Goal: Transaction & Acquisition: Purchase product/service

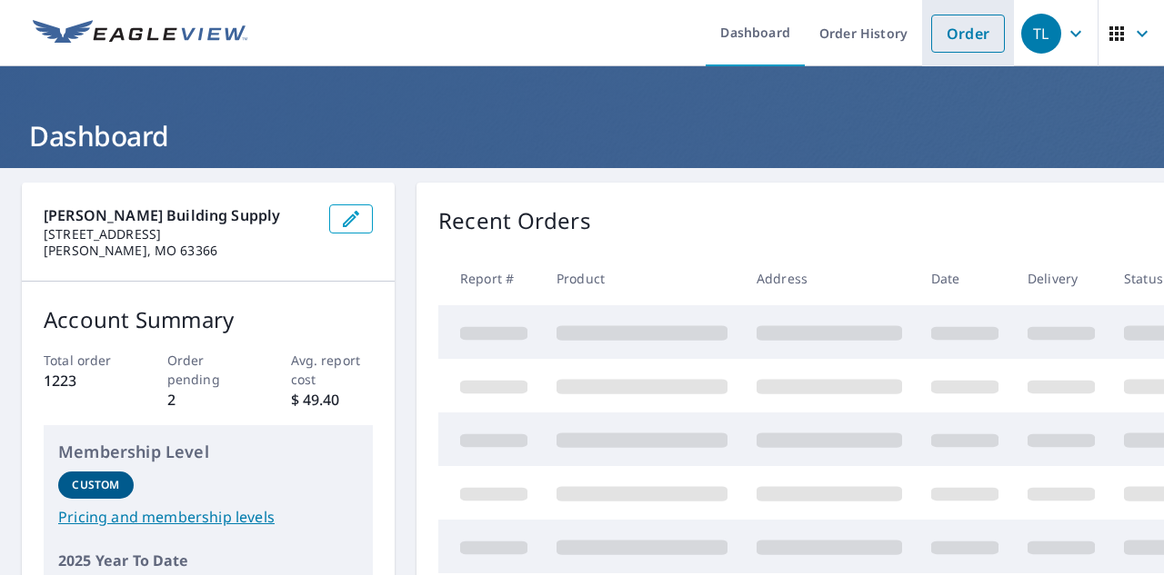
click at [974, 35] on link "Order" at bounding box center [968, 34] width 74 height 38
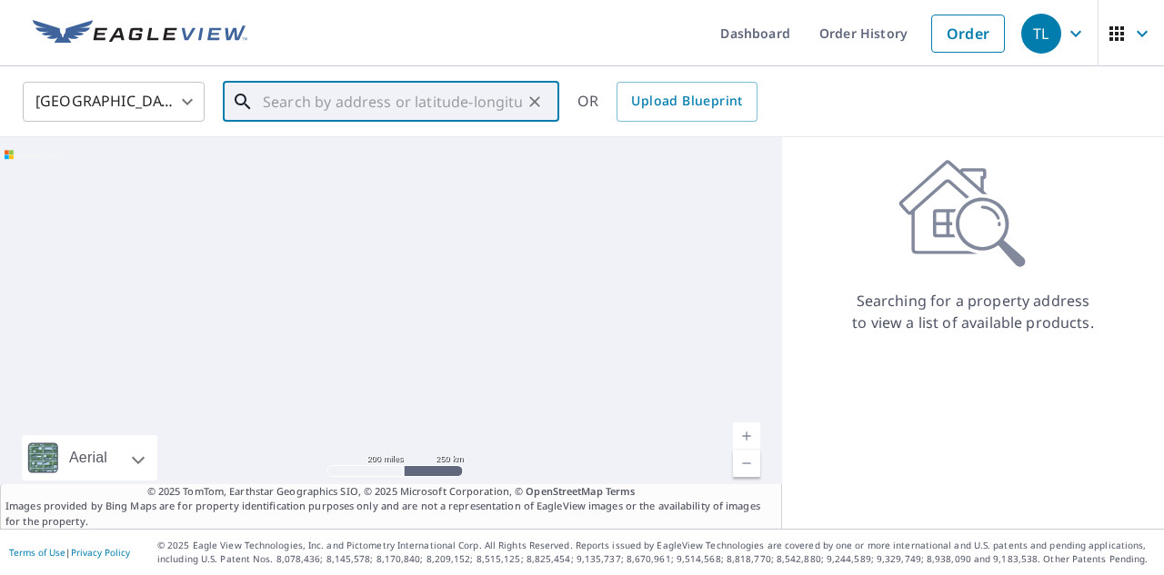
click at [276, 103] on input "text" at bounding box center [392, 101] width 259 height 51
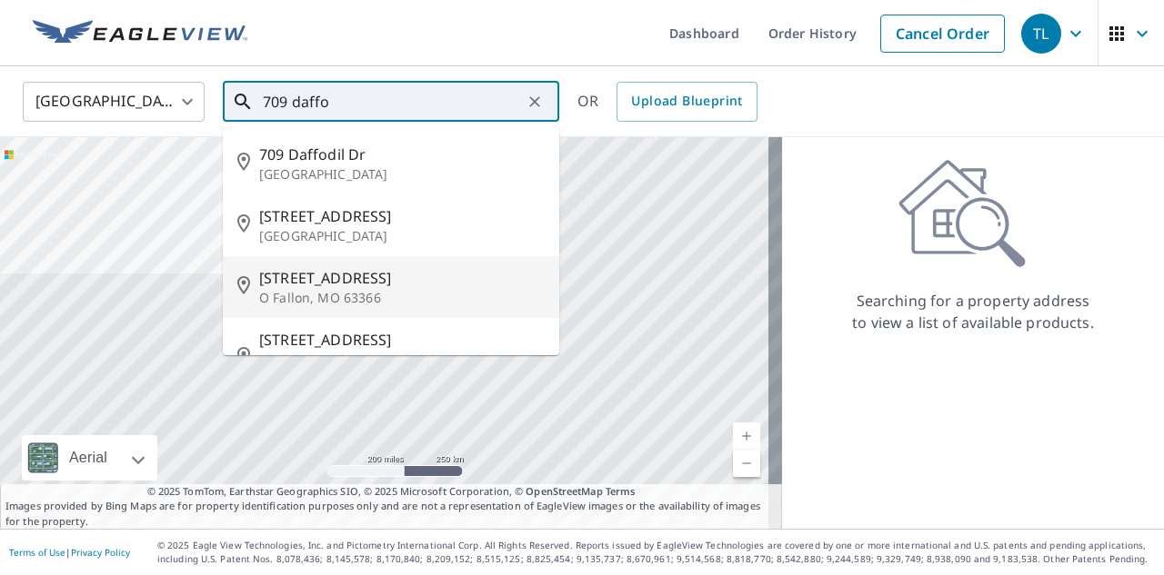
click at [327, 293] on p "O Fallon, MO 63366" at bounding box center [401, 298] width 285 height 18
type input "[STREET_ADDRESS]"
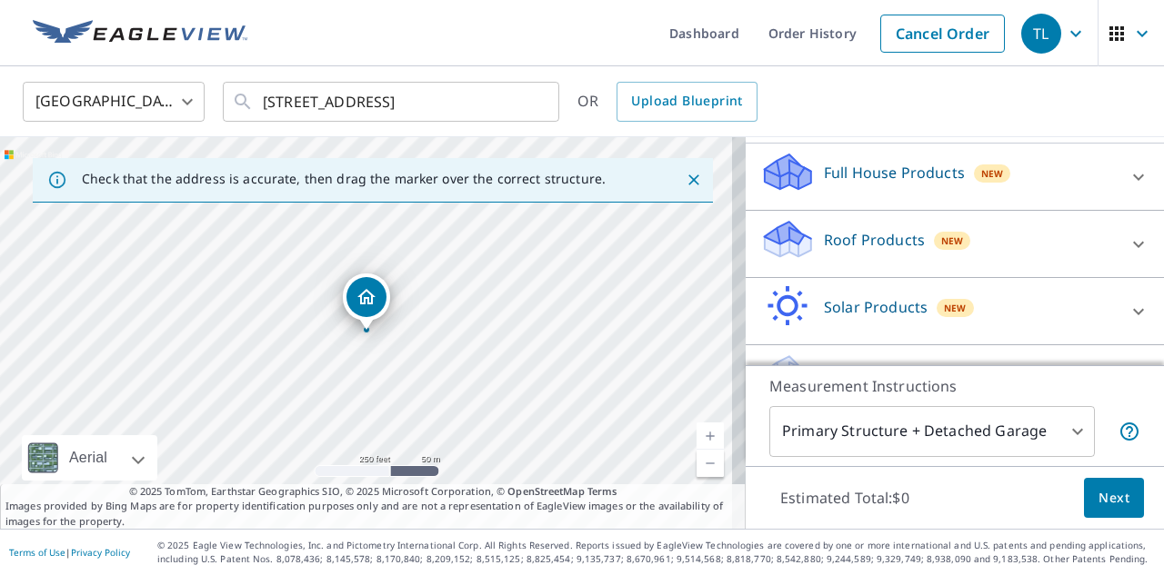
scroll to position [91, 0]
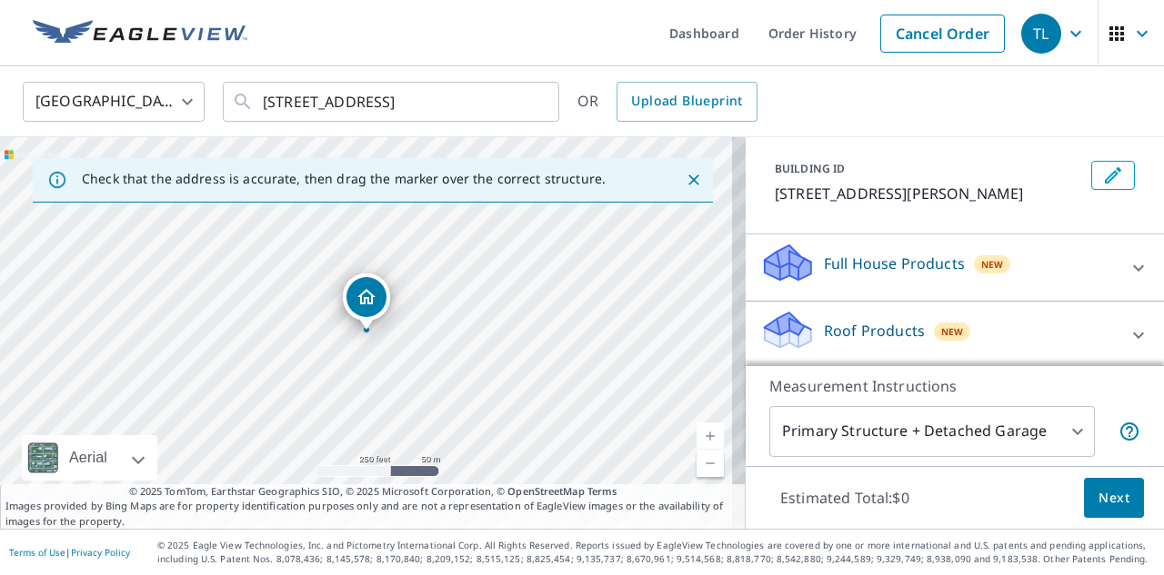
click at [1127, 265] on icon at bounding box center [1138, 268] width 22 height 22
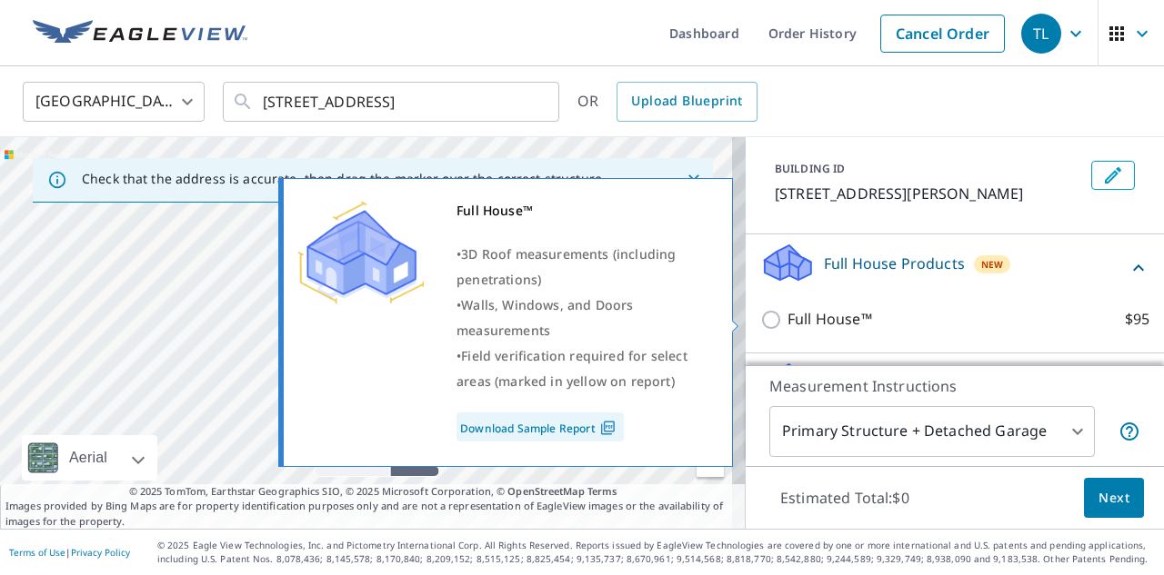
click at [760, 324] on input "Full House™ $95" at bounding box center [773, 320] width 27 height 22
checkbox input "true"
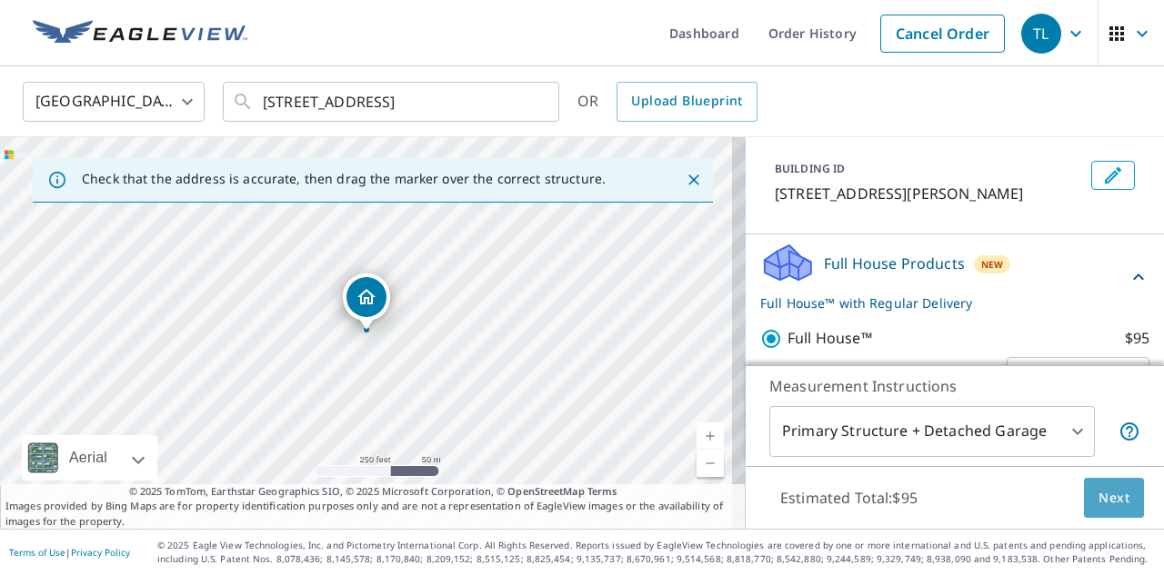
click at [1098, 501] on span "Next" at bounding box center [1113, 498] width 31 height 23
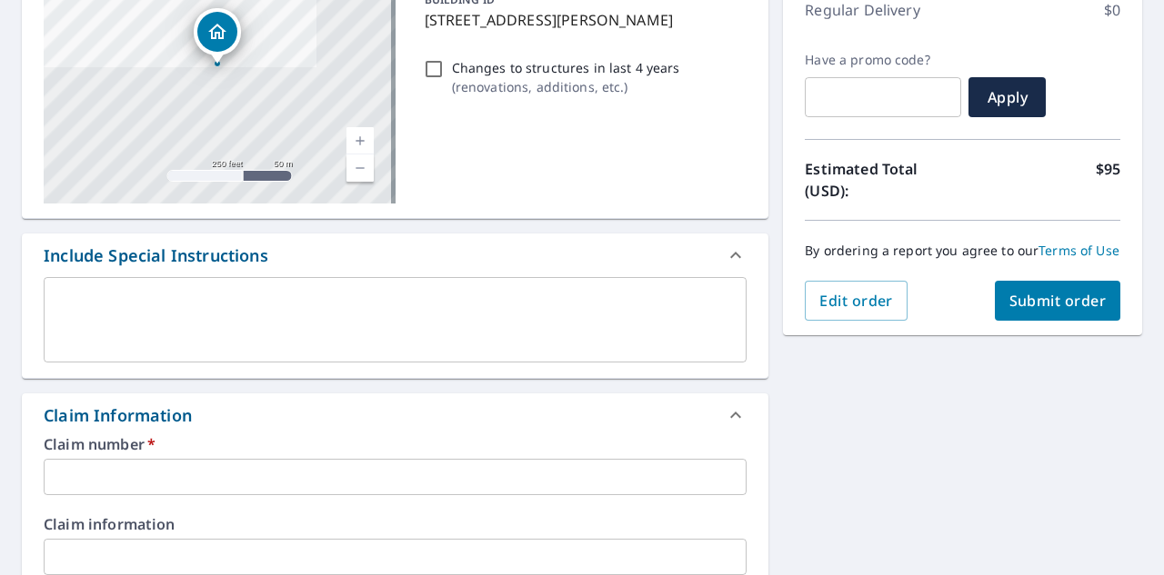
scroll to position [273, 0]
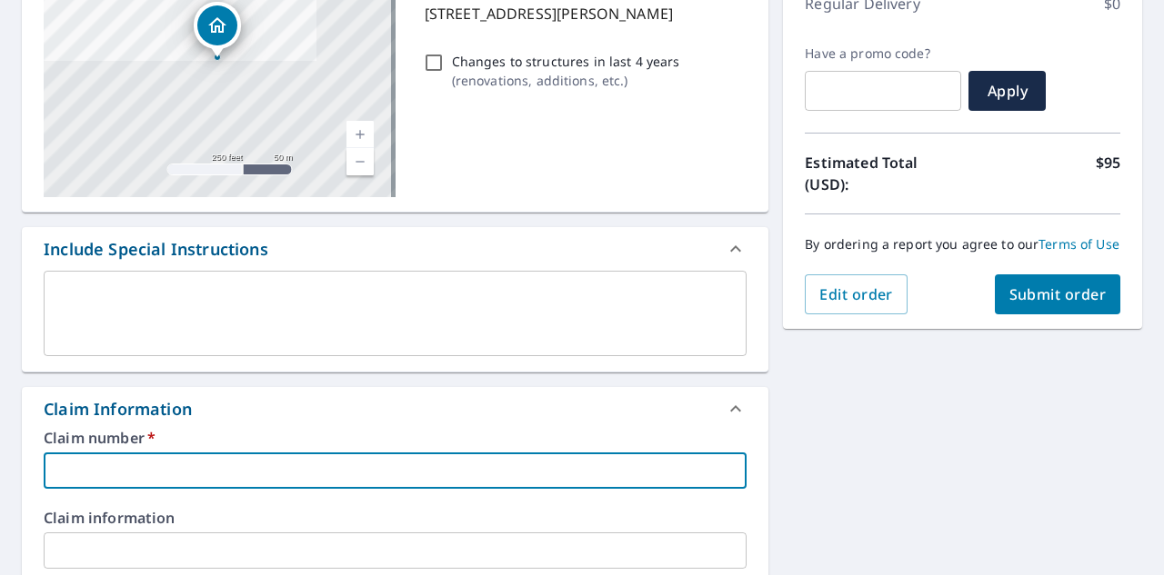
click at [117, 488] on input "text" at bounding box center [395, 471] width 703 height 36
type input "[GEOGRAPHIC_DATA]"
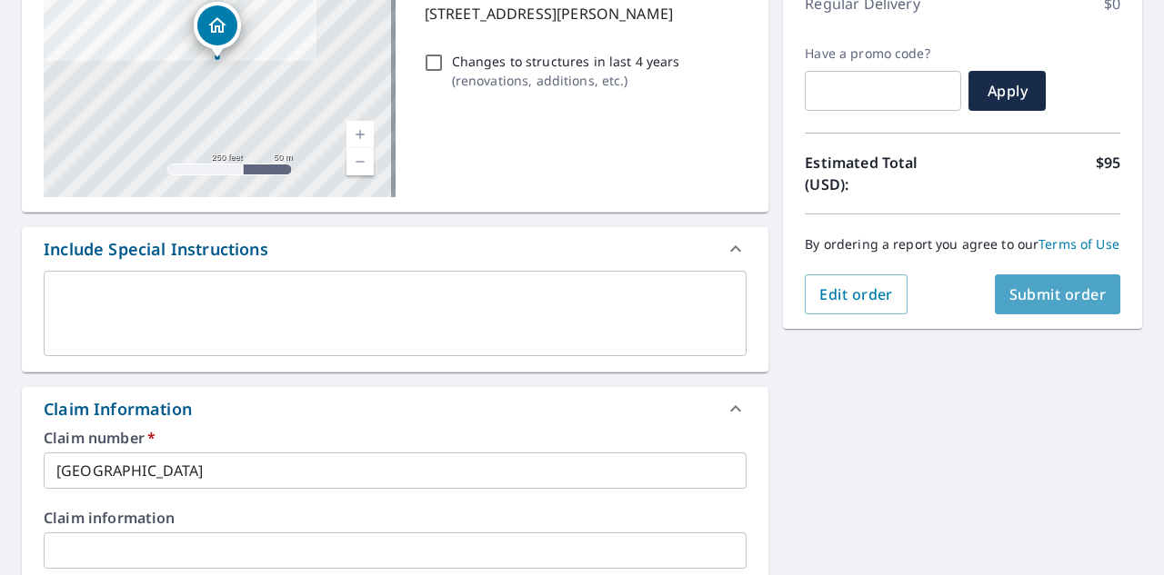
click at [1032, 305] on span "Submit order" at bounding box center [1057, 295] width 97 height 20
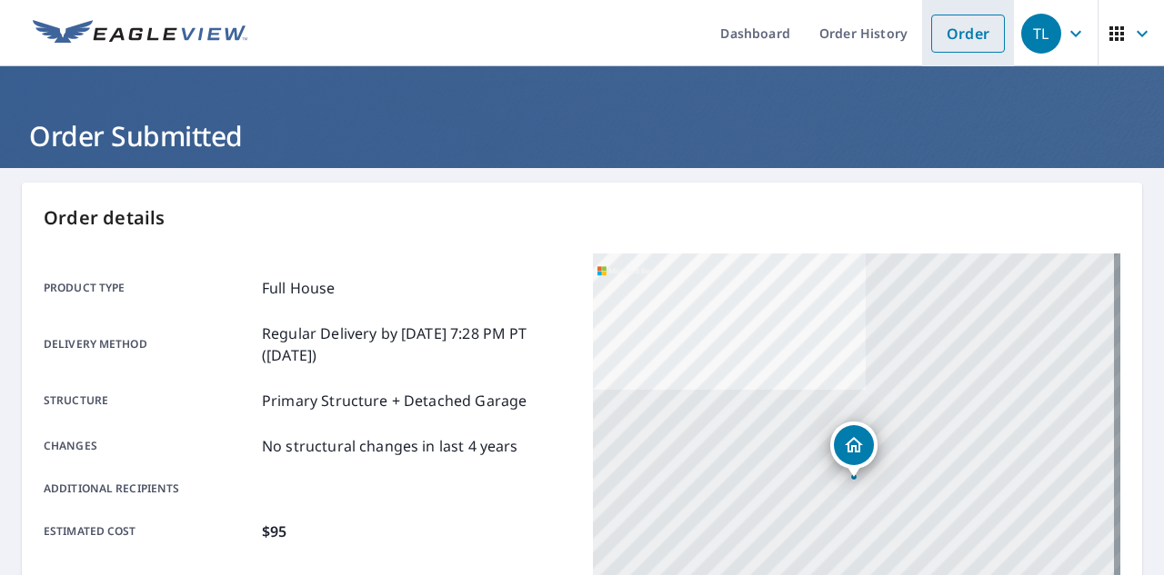
click at [950, 35] on link "Order" at bounding box center [968, 34] width 74 height 38
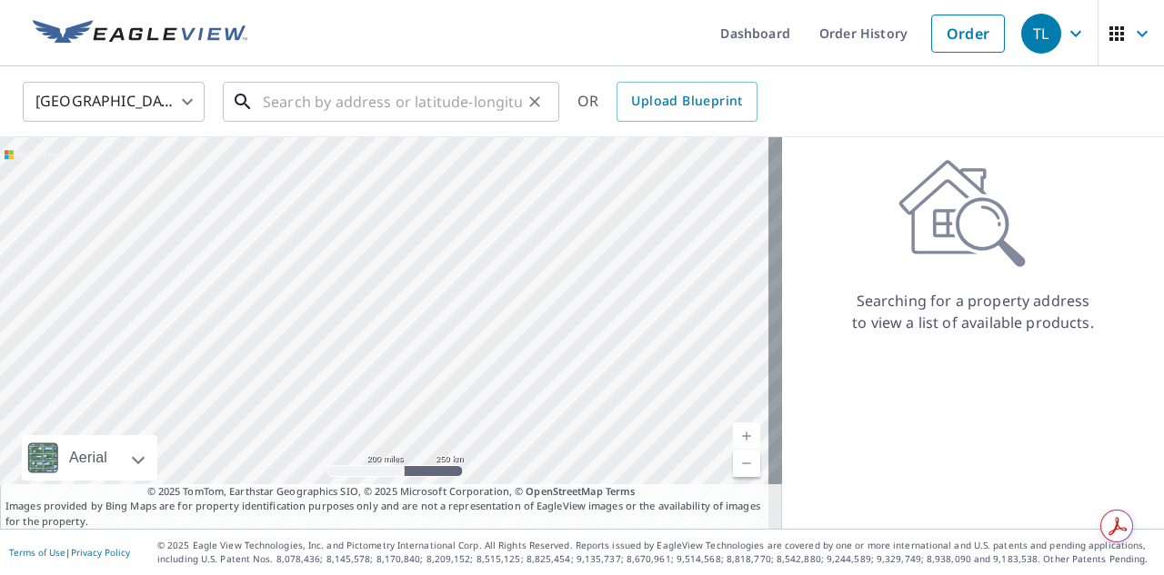
click at [314, 99] on input "text" at bounding box center [392, 101] width 259 height 51
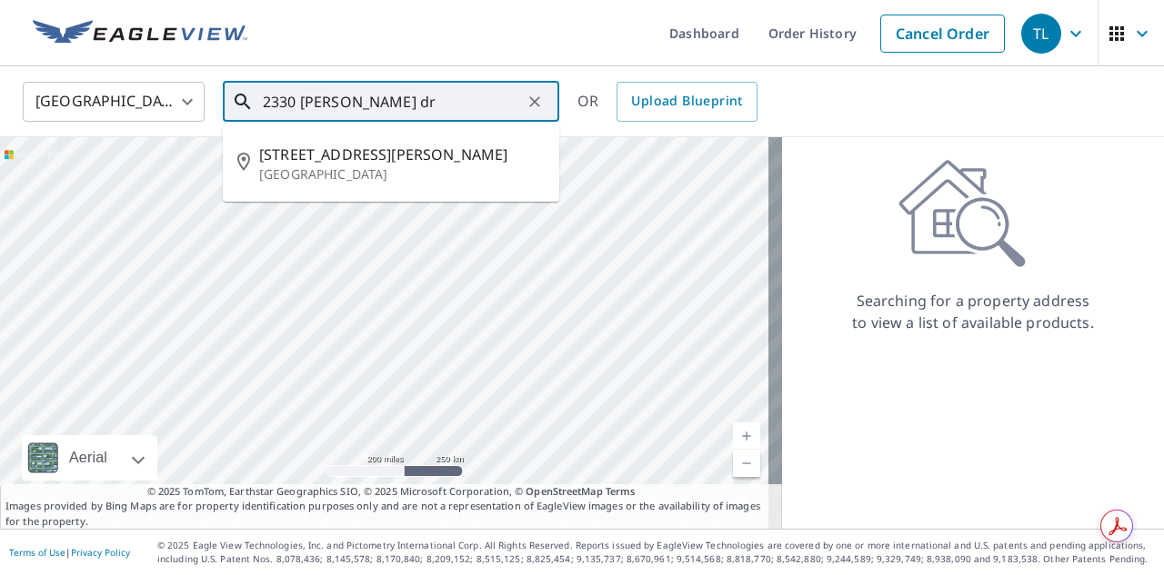
click at [377, 106] on input "2330 [PERSON_NAME] dr" at bounding box center [392, 101] width 259 height 51
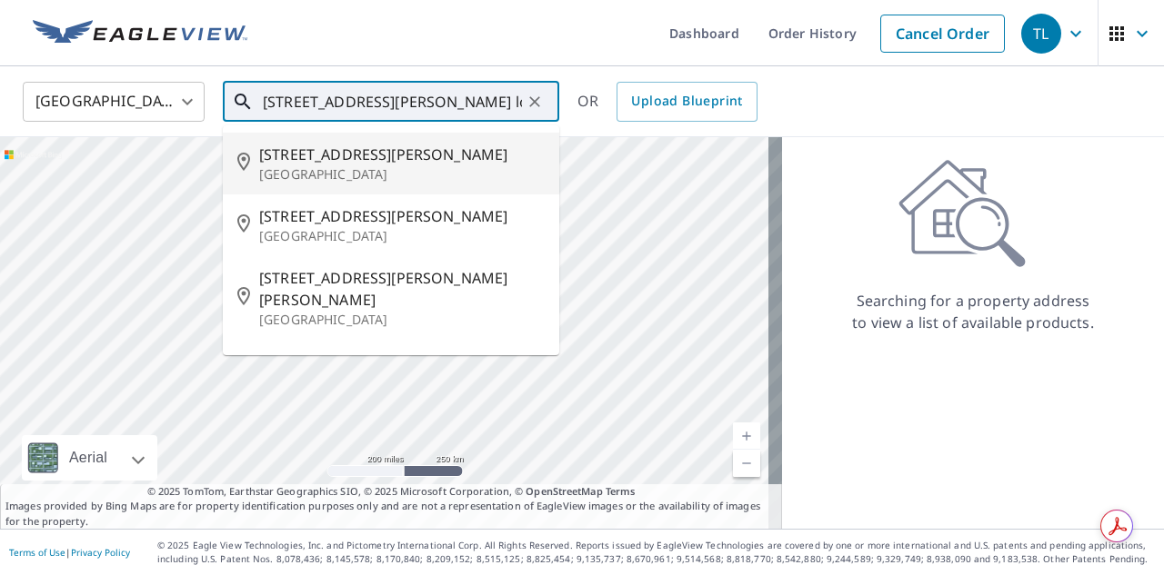
click at [294, 166] on p "[GEOGRAPHIC_DATA]" at bounding box center [401, 174] width 285 height 18
type input "[STREET_ADDRESS][PERSON_NAME][PERSON_NAME]"
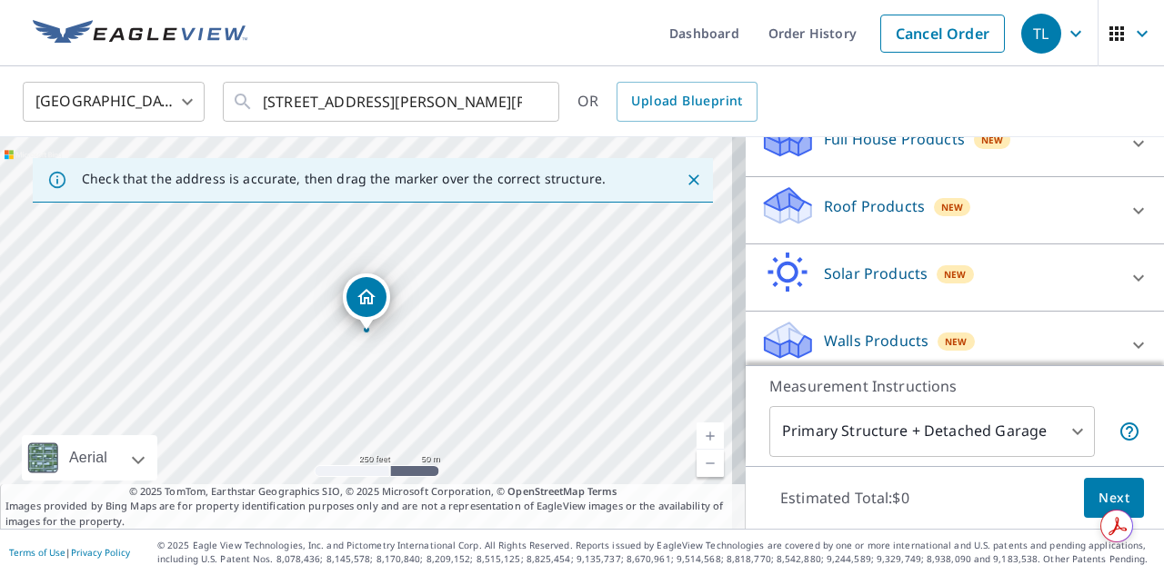
scroll to position [229, 0]
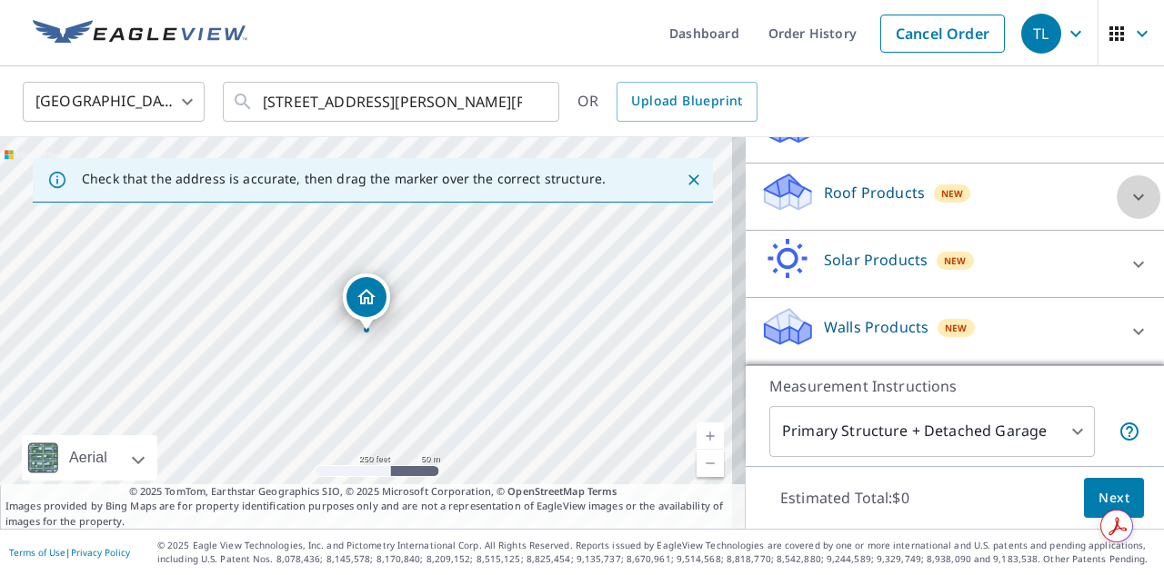
click at [1127, 201] on icon at bounding box center [1138, 197] width 22 height 22
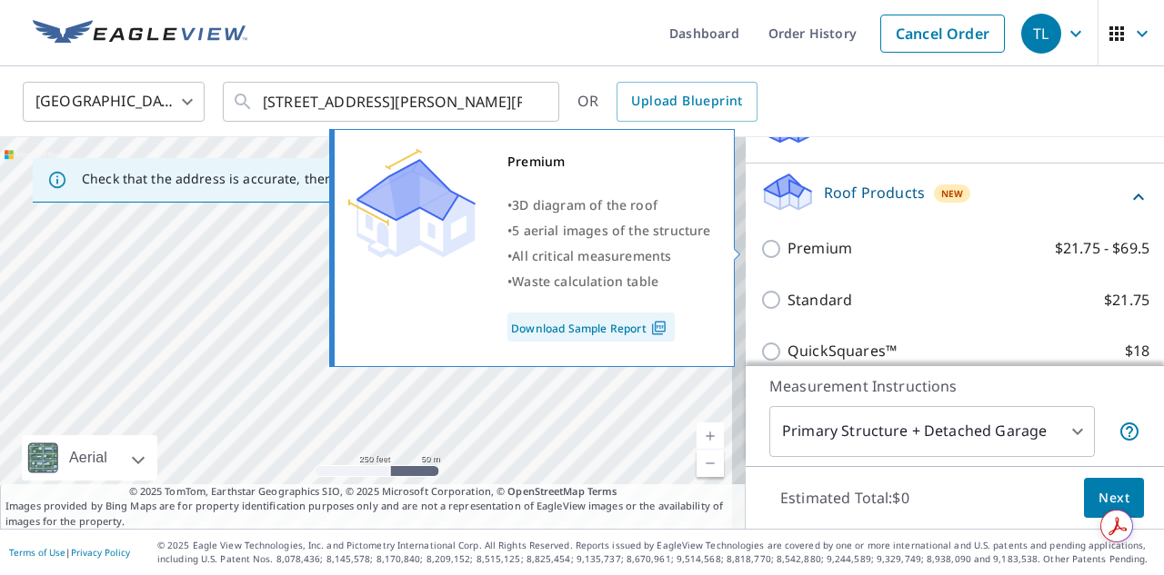
click at [760, 245] on input "Premium $21.75 - $69.5" at bounding box center [773, 249] width 27 height 22
checkbox input "true"
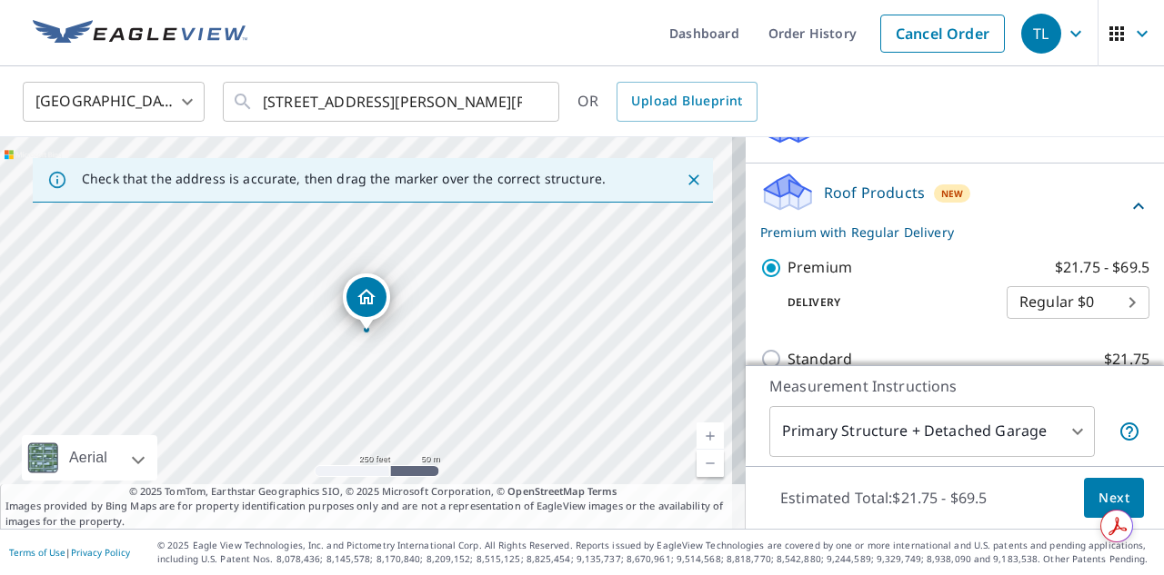
click at [1098, 496] on span "Next" at bounding box center [1113, 498] width 31 height 23
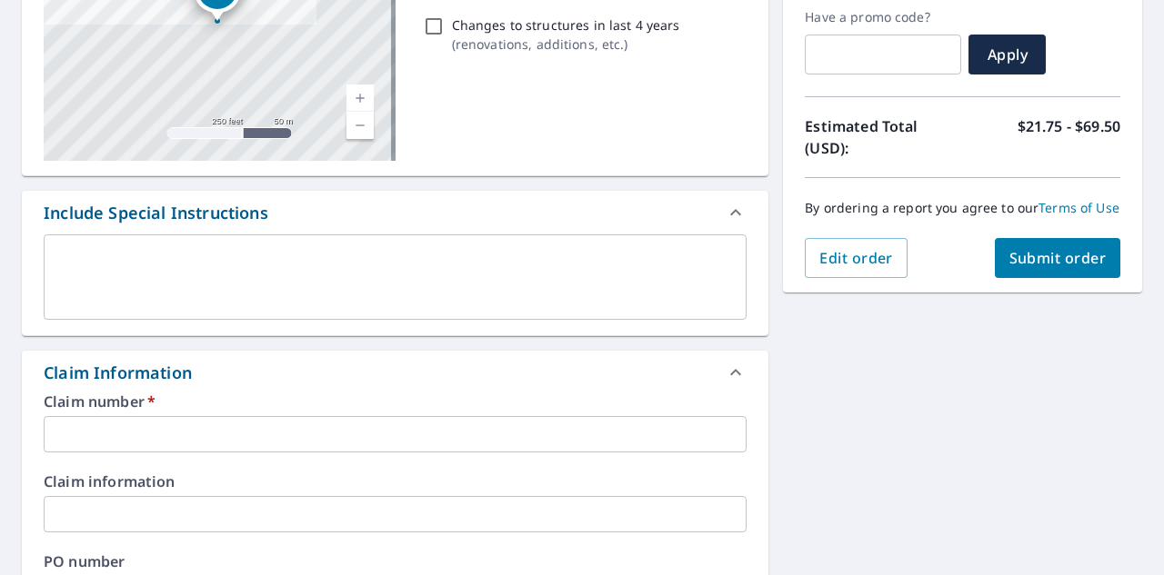
scroll to position [364, 0]
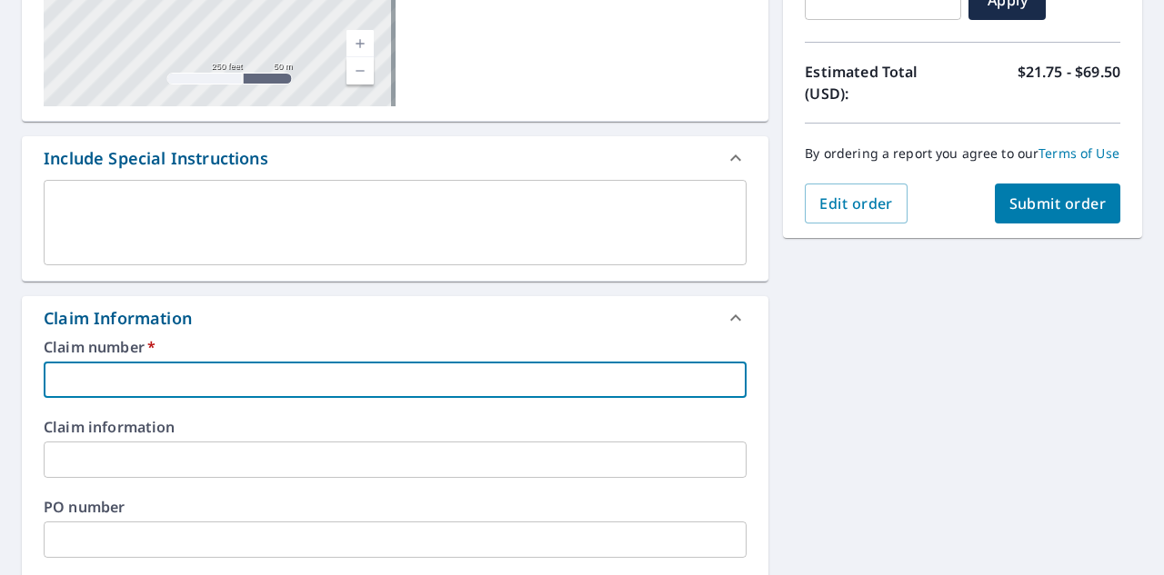
click at [97, 393] on input "text" at bounding box center [395, 380] width 703 height 36
type input "[GEOGRAPHIC_DATA]"
click at [1036, 214] on span "Submit order" at bounding box center [1057, 204] width 97 height 20
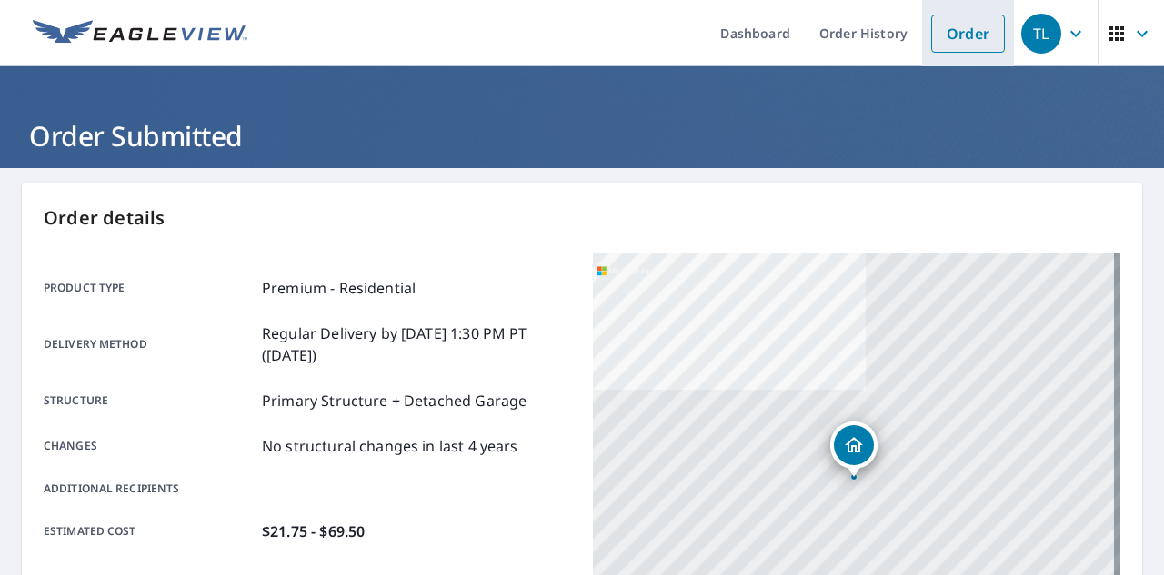
click at [969, 28] on link "Order" at bounding box center [968, 34] width 74 height 38
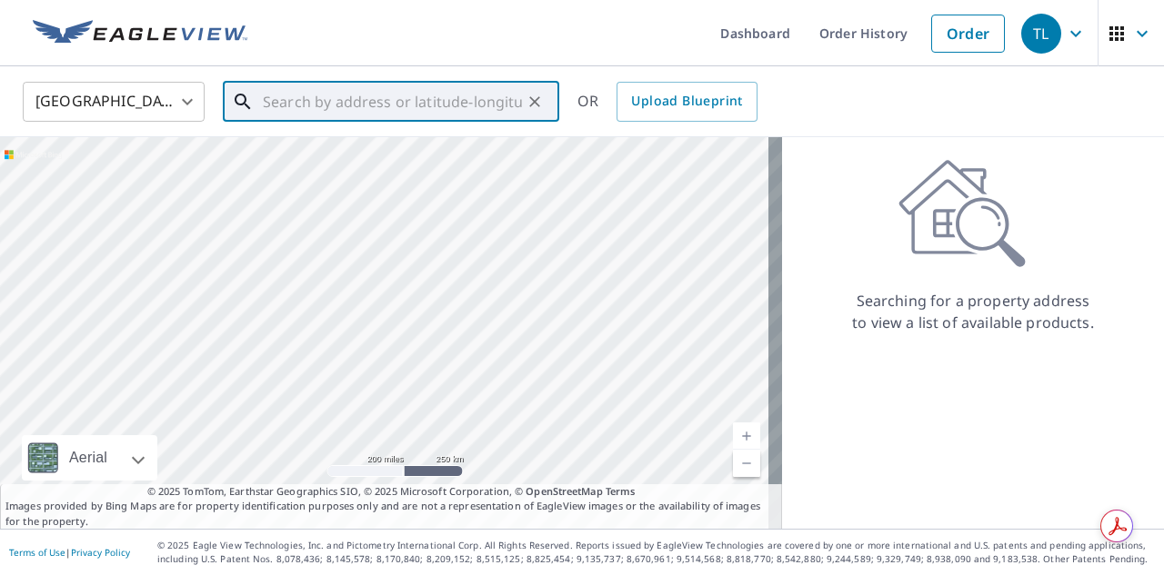
click at [288, 103] on input "text" at bounding box center [392, 101] width 259 height 51
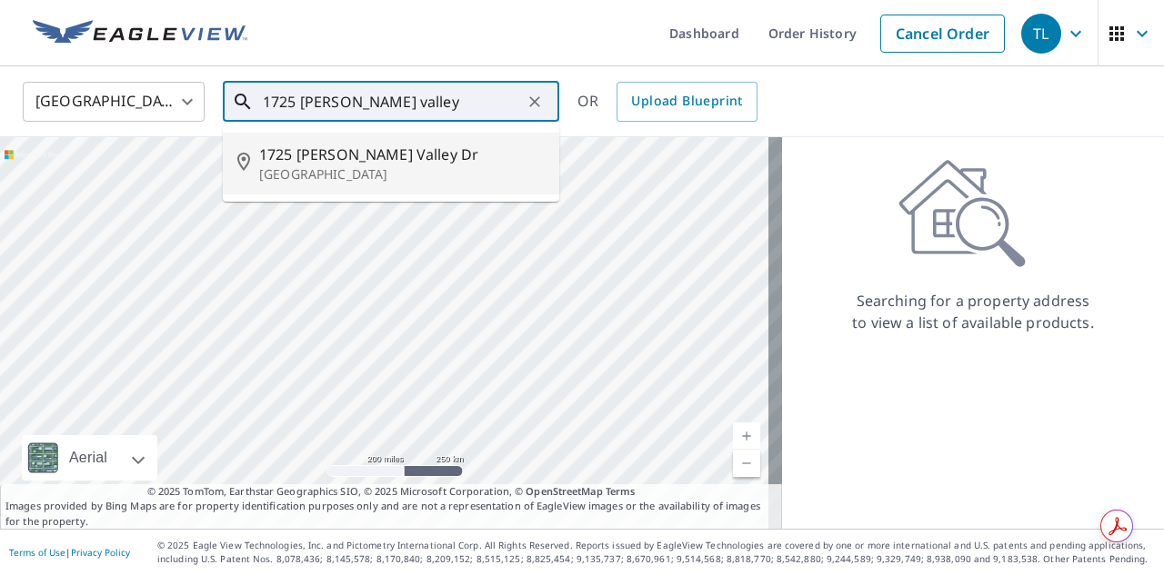
click at [341, 177] on p "[GEOGRAPHIC_DATA]" at bounding box center [401, 174] width 285 height 18
type input "1725 [PERSON_NAME][GEOGRAPHIC_DATA][PERSON_NAME]"
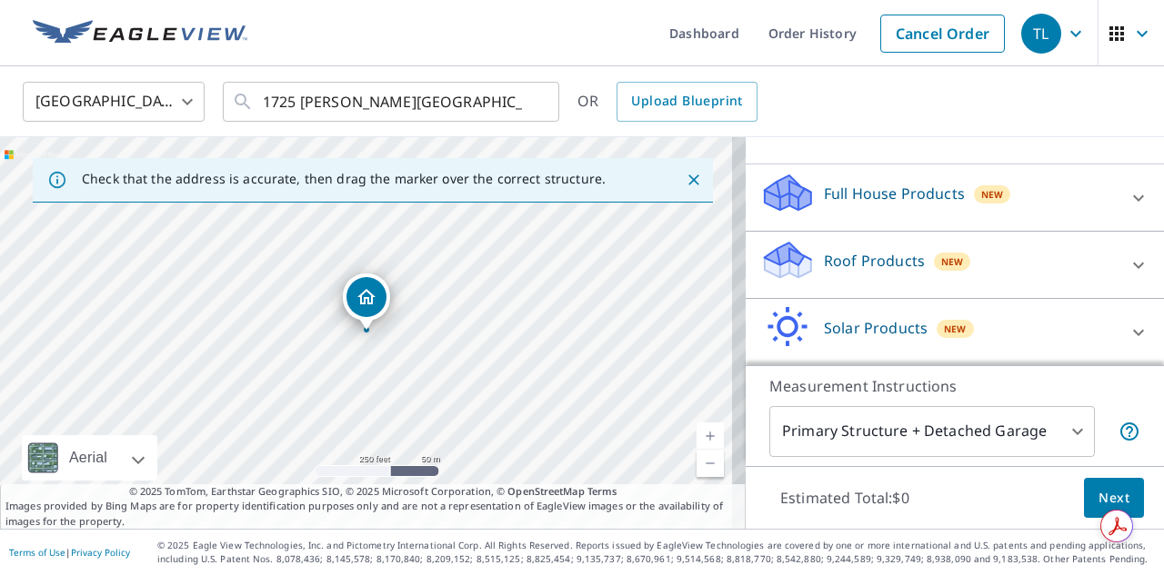
scroll to position [251, 0]
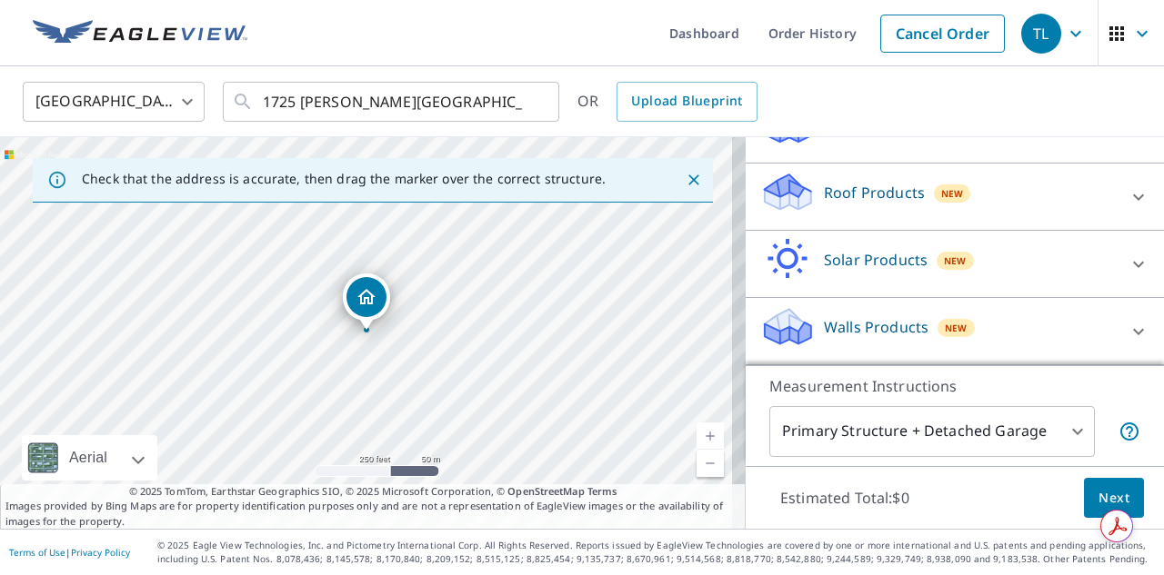
click at [1127, 187] on icon at bounding box center [1138, 197] width 22 height 22
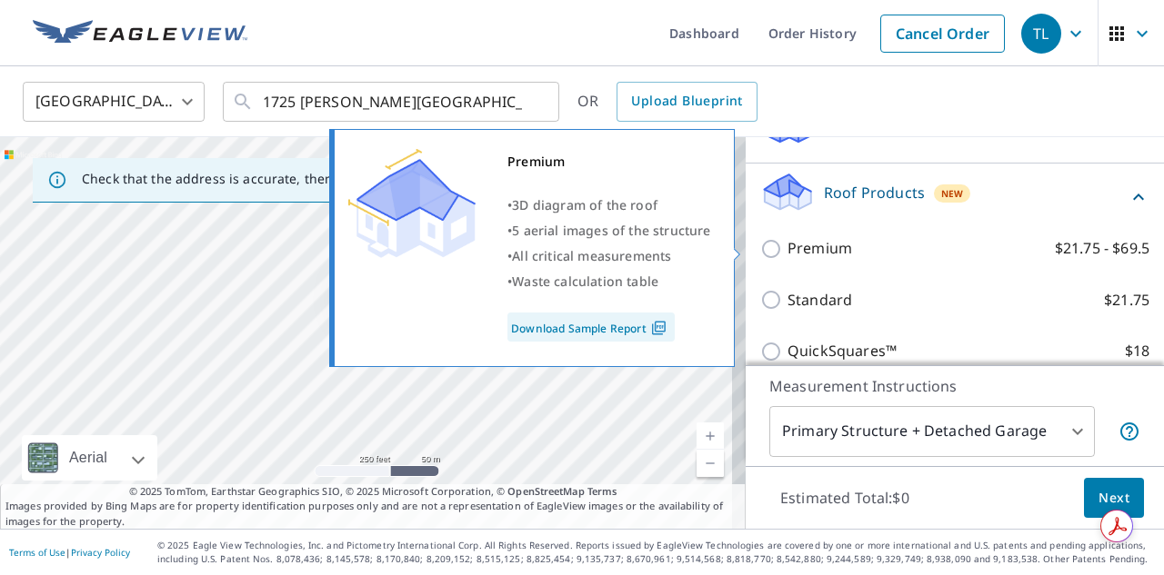
click at [767, 243] on input "Premium $21.75 - $69.5" at bounding box center [773, 249] width 27 height 22
checkbox input "true"
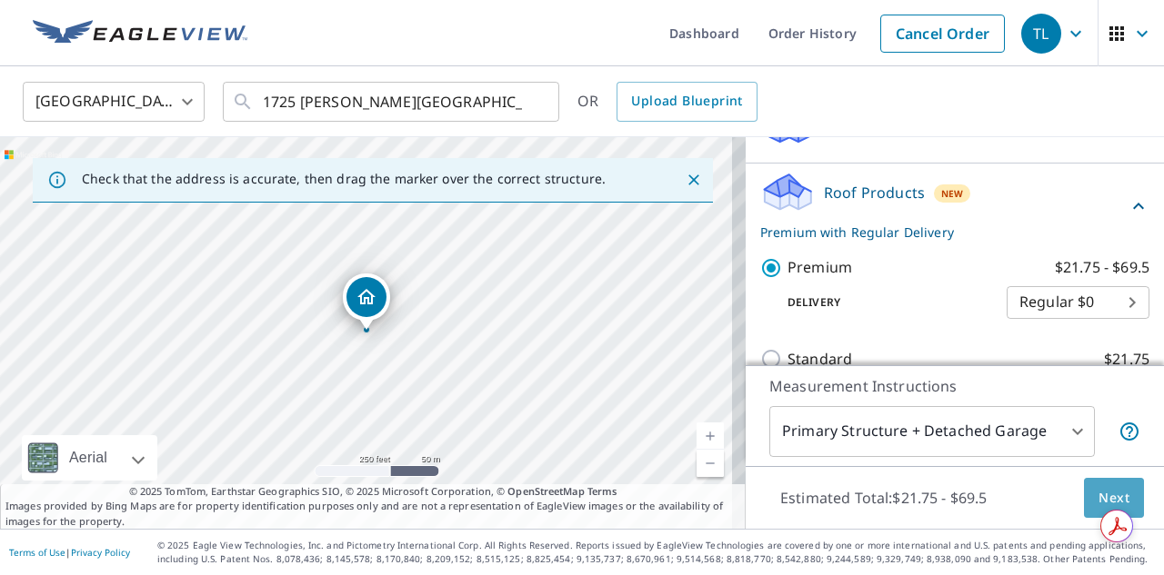
click at [1107, 491] on span "Next" at bounding box center [1113, 498] width 31 height 23
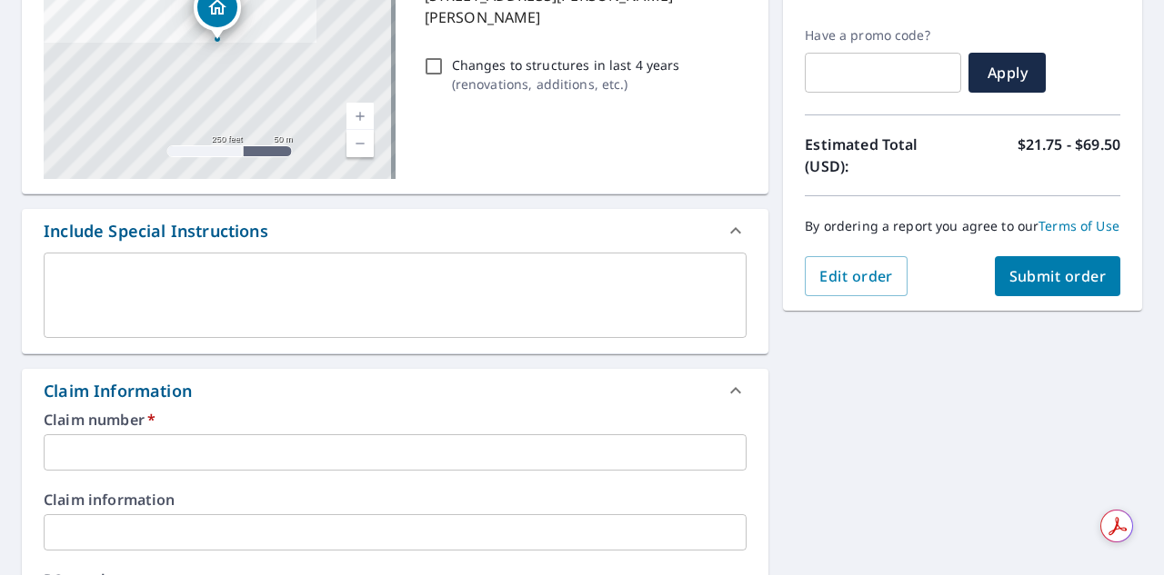
scroll to position [364, 0]
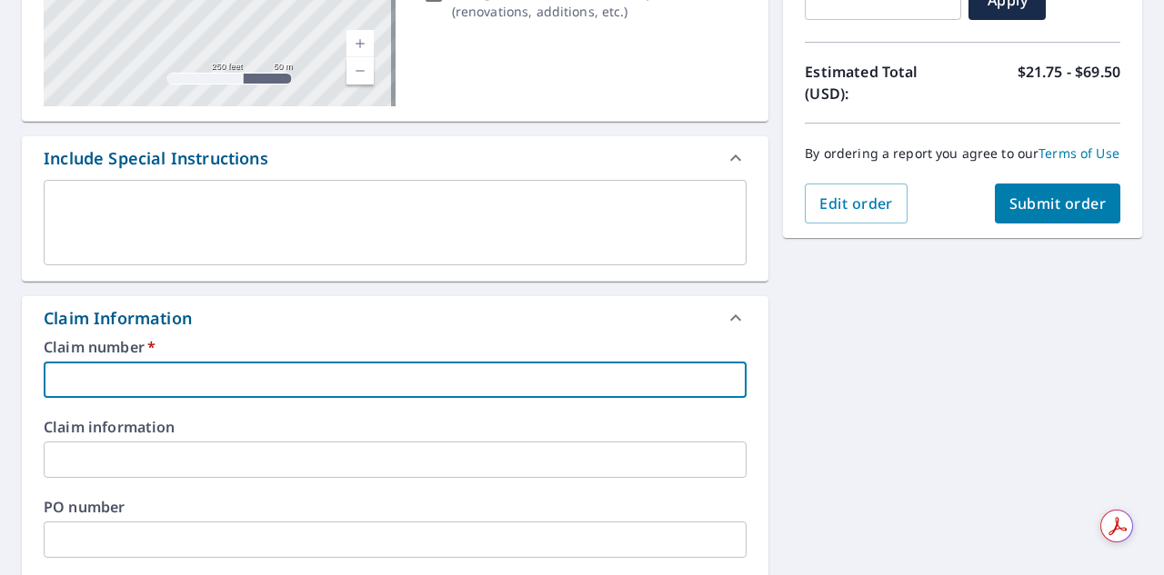
click at [134, 373] on input "text" at bounding box center [395, 380] width 703 height 36
type input "[GEOGRAPHIC_DATA]"
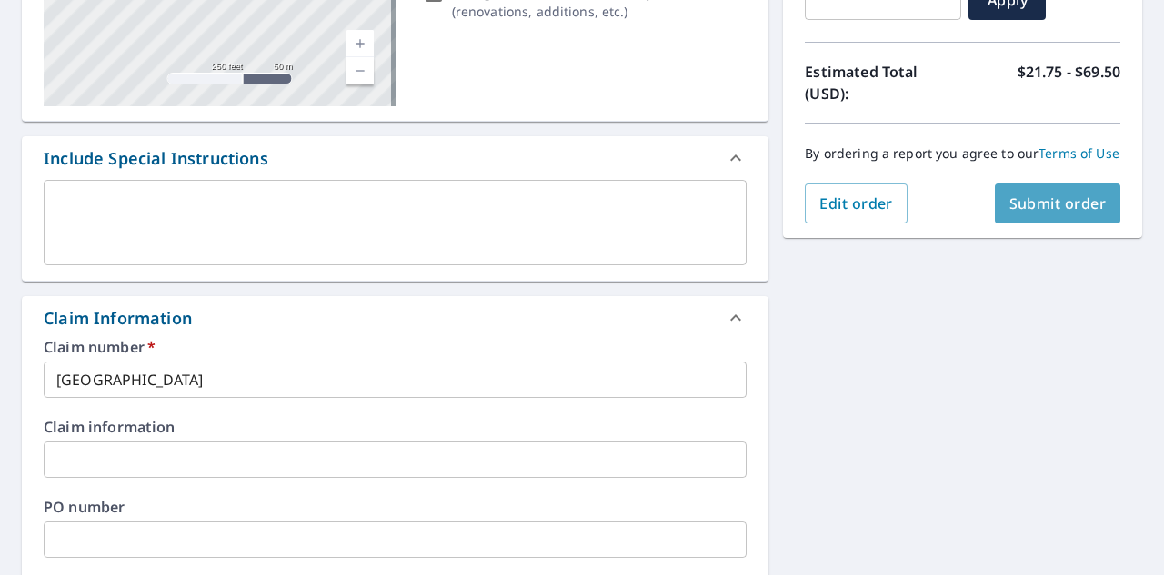
click at [1039, 224] on button "Submit order" at bounding box center [1057, 204] width 126 height 40
